Goal: Task Accomplishment & Management: Manage account settings

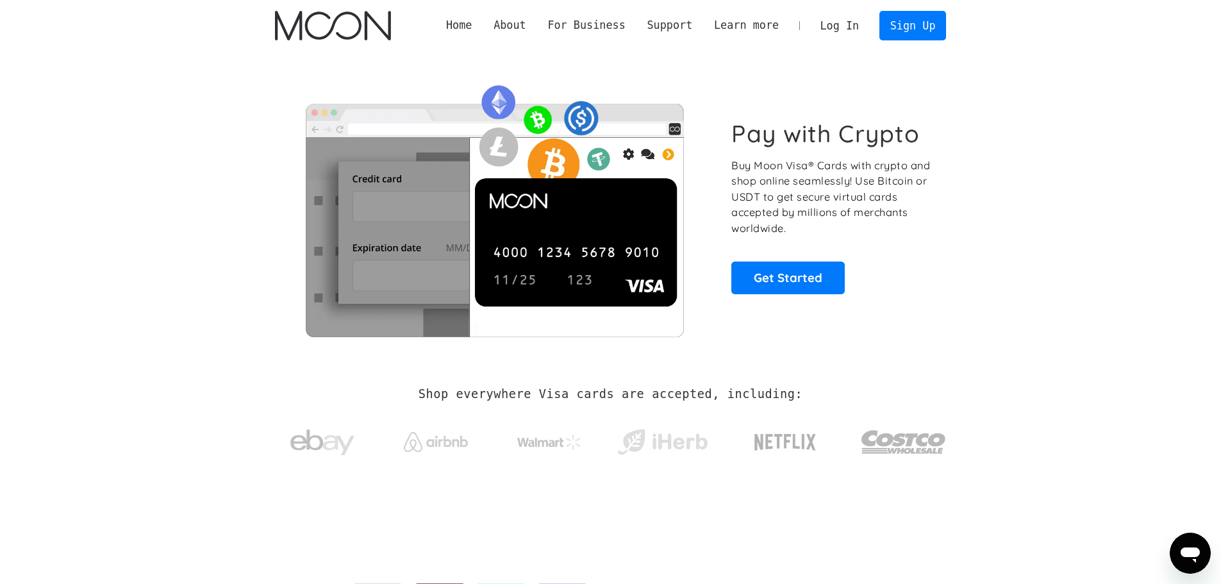
click at [853, 22] on link "Log In" at bounding box center [840, 26] width 60 height 28
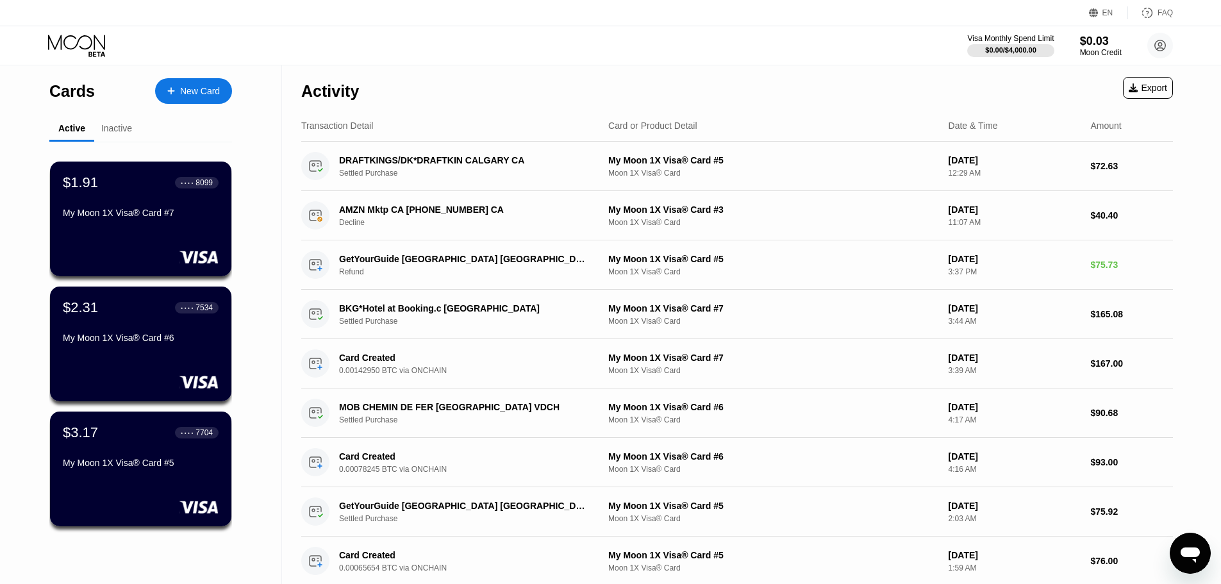
click at [133, 130] on div "Inactive" at bounding box center [116, 129] width 45 height 25
click at [113, 133] on div "Inactive" at bounding box center [116, 128] width 31 height 10
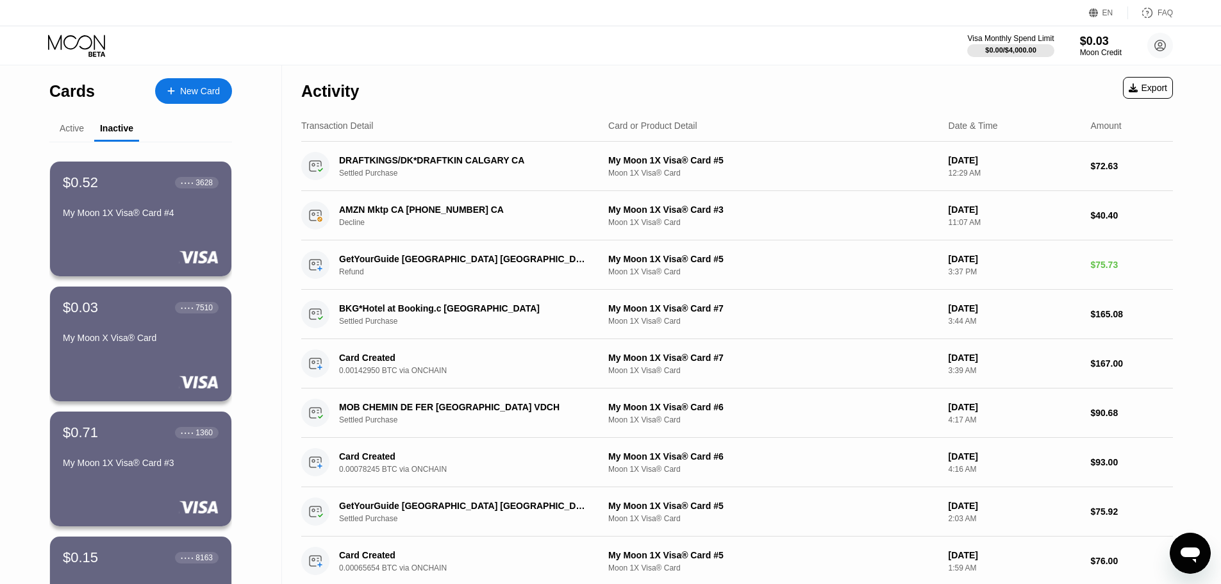
click at [59, 133] on div "Active" at bounding box center [71, 129] width 45 height 25
click at [76, 130] on div "Active" at bounding box center [72, 128] width 24 height 10
